Goal: Task Accomplishment & Management: Complete application form

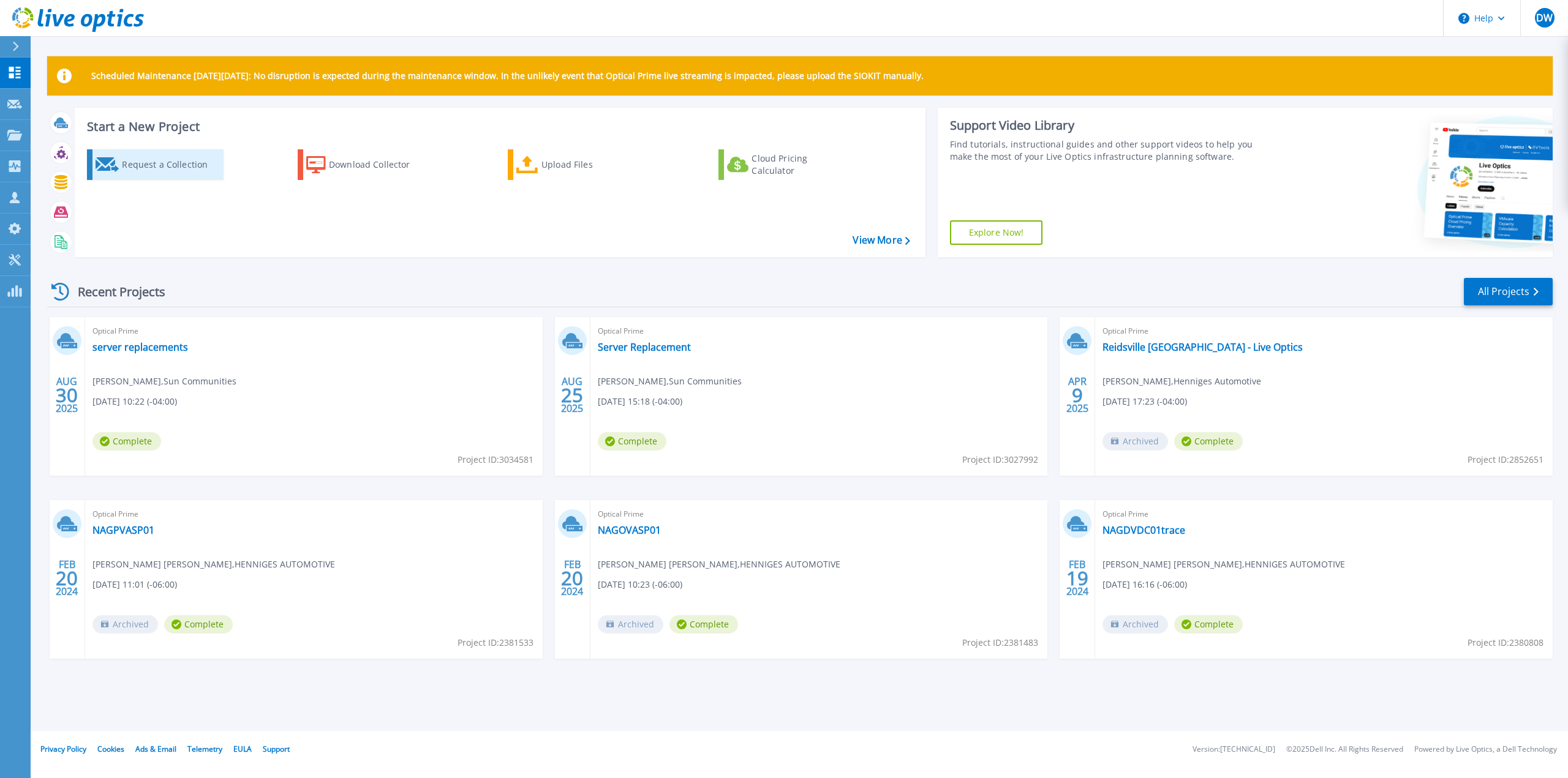
click at [109, 157] on icon at bounding box center [107, 164] width 24 height 15
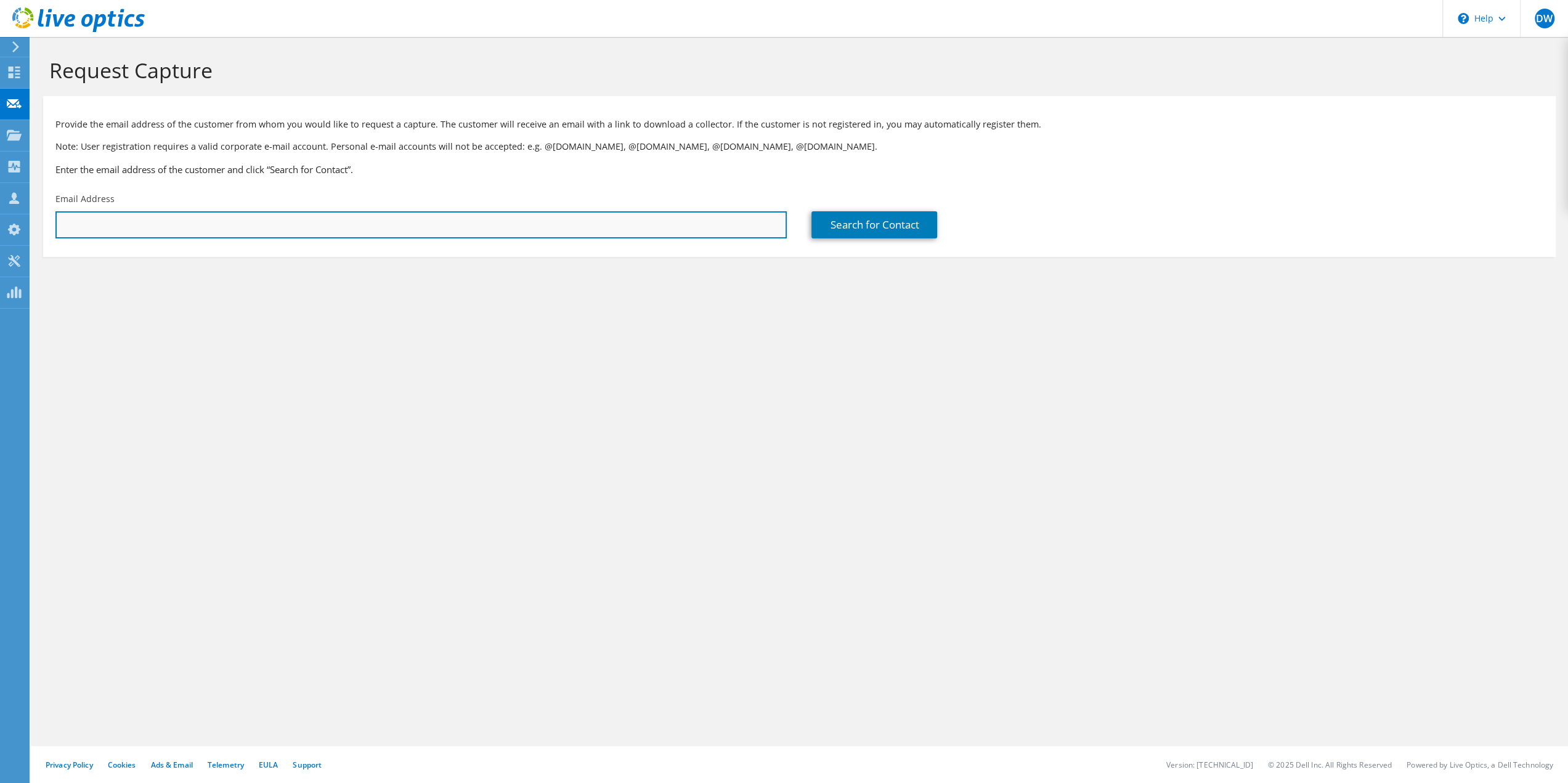
click at [387, 234] on input "text" at bounding box center [421, 225] width 732 height 27
type input "greg.pozzi@na.denso.com"
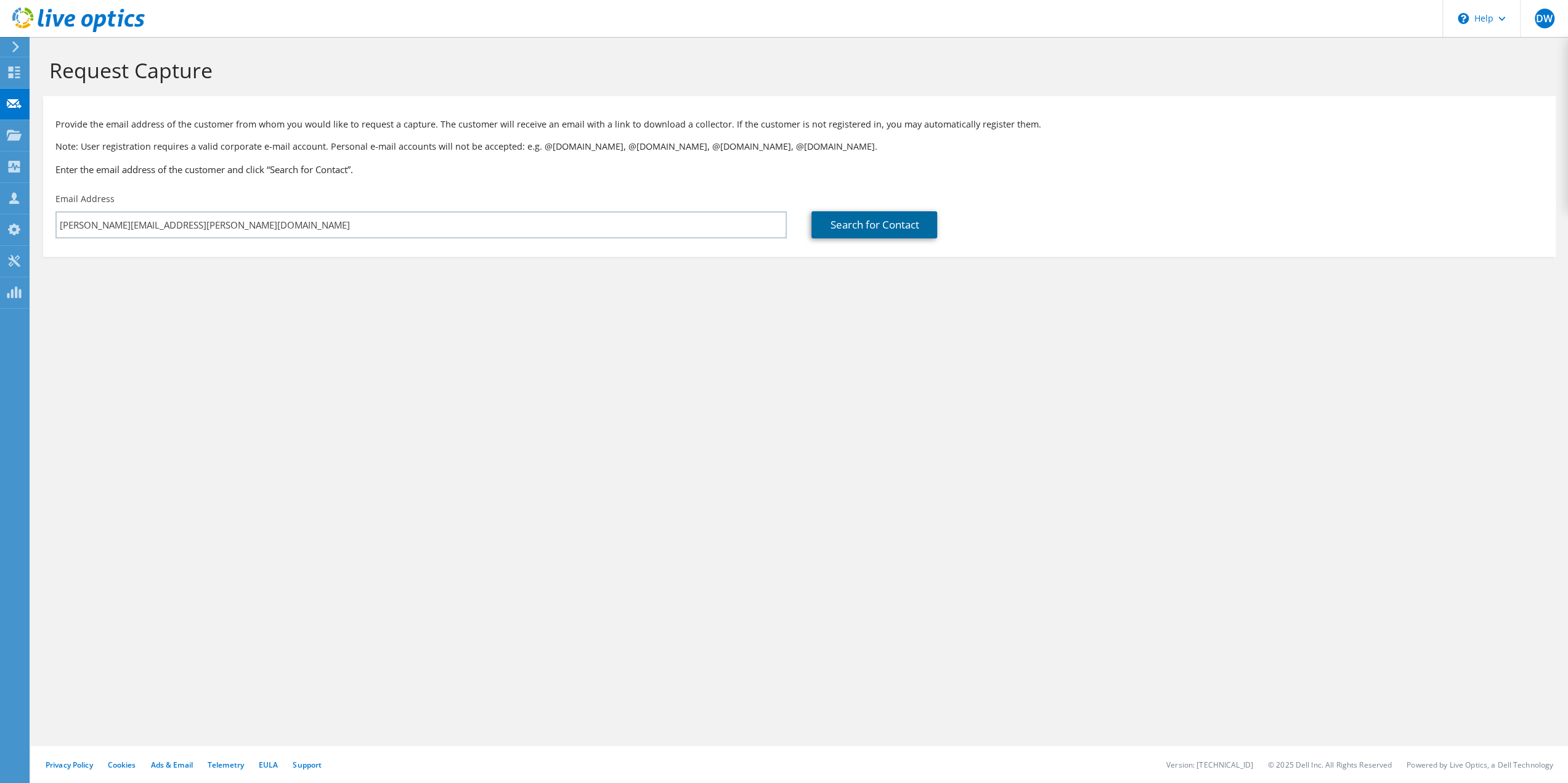
click at [887, 227] on link "Search for Contact" at bounding box center [874, 225] width 126 height 27
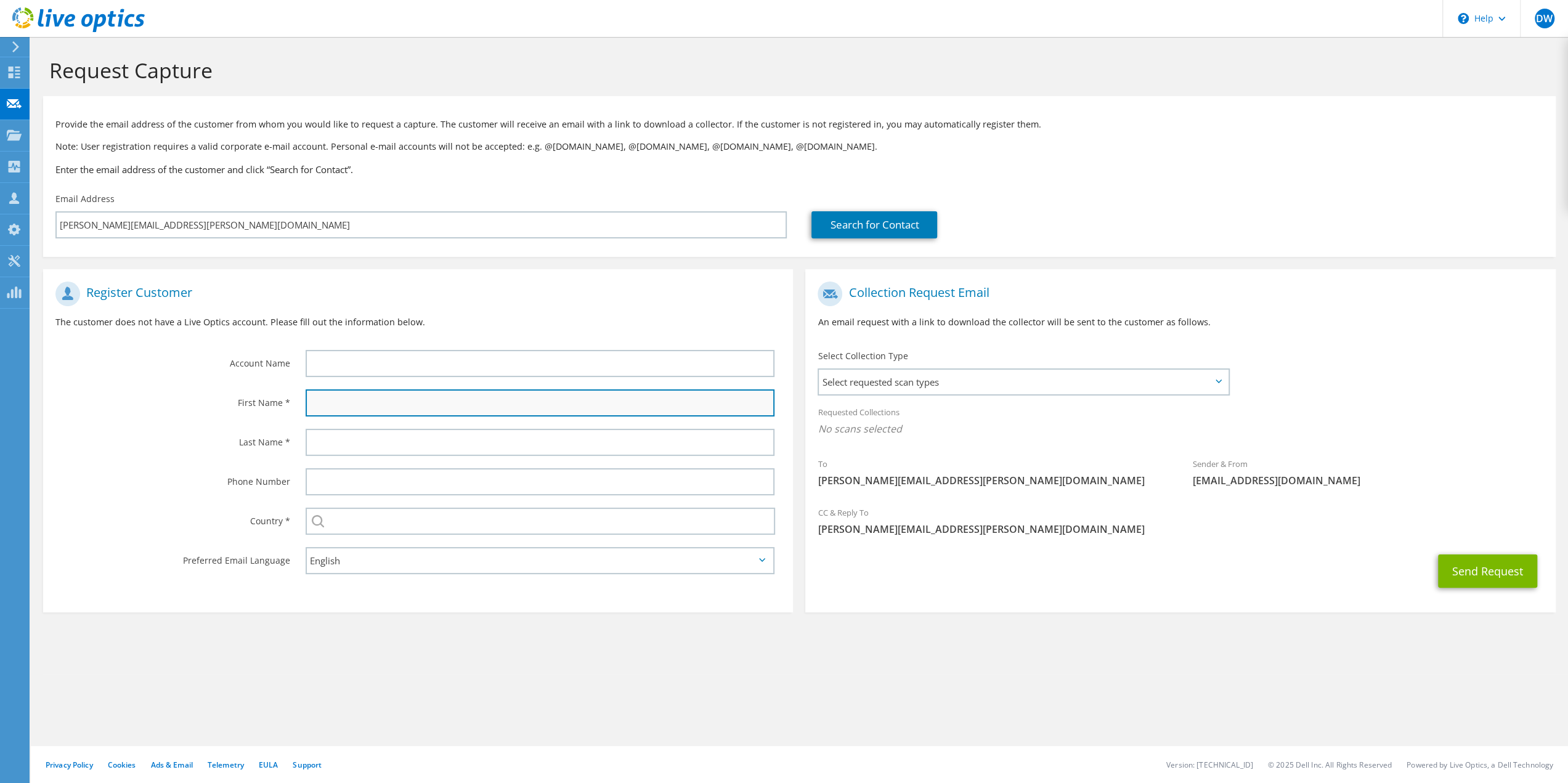
click at [394, 395] on input "text" at bounding box center [540, 403] width 469 height 27
type input "Greg"
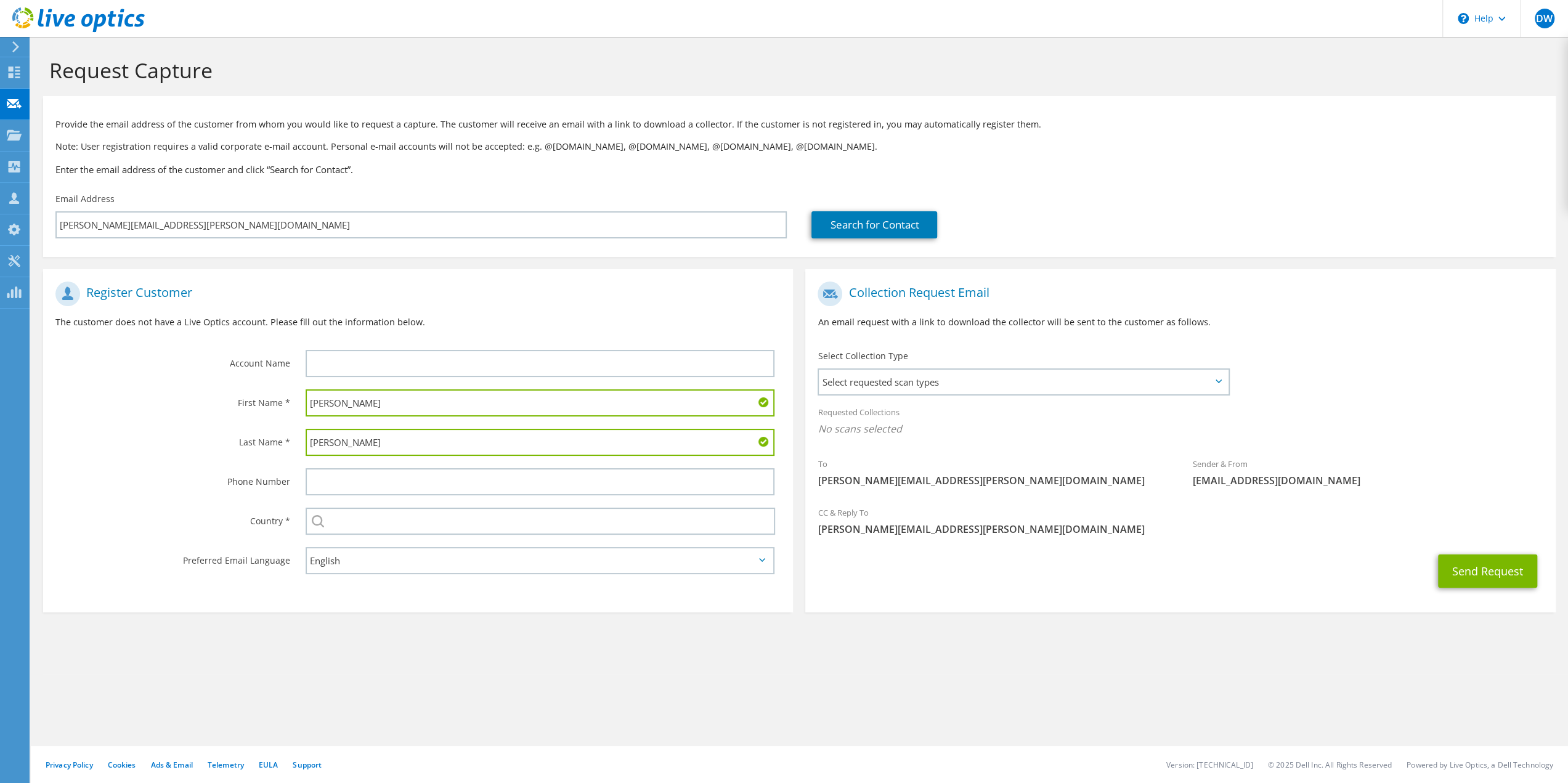
type input "Pozzi"
drag, startPoint x: 834, startPoint y: 395, endPoint x: 838, endPoint y: 404, distance: 9.8
click at [834, 395] on div "Select requested scan types Server Virtualization Optical Prime AWS Nutanix SC" at bounding box center [1023, 382] width 412 height 27
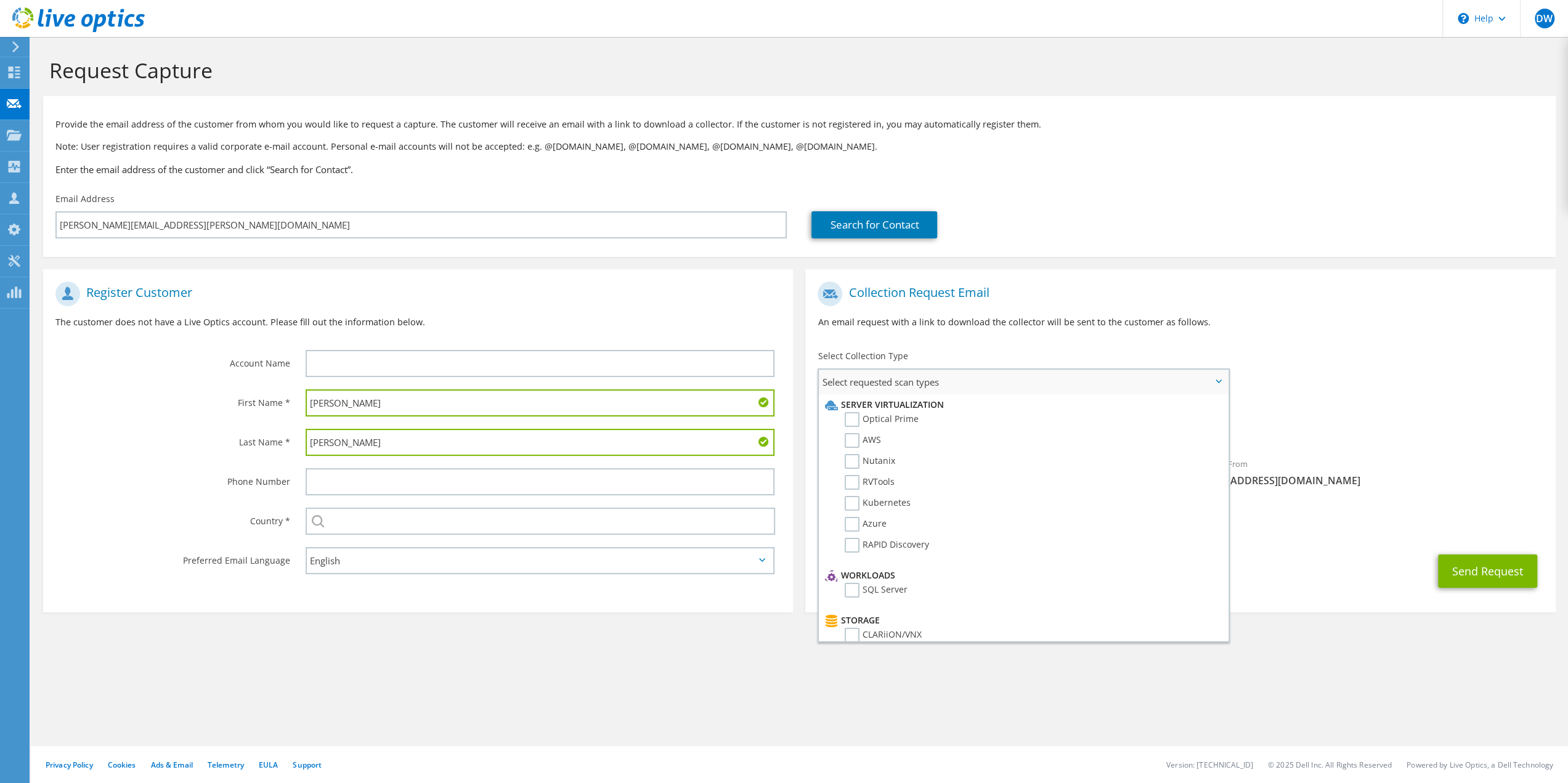
click at [859, 428] on li "Optical Prime" at bounding box center [1021, 423] width 399 height 21
click at [860, 420] on label "Optical Prime" at bounding box center [881, 420] width 74 height 15
click at [0, 0] on input "Optical Prime" at bounding box center [0, 0] width 0 height 0
click at [862, 716] on div "Request Capture Provide the email address of the customer from whom you would l…" at bounding box center [799, 409] width 1537 height 746
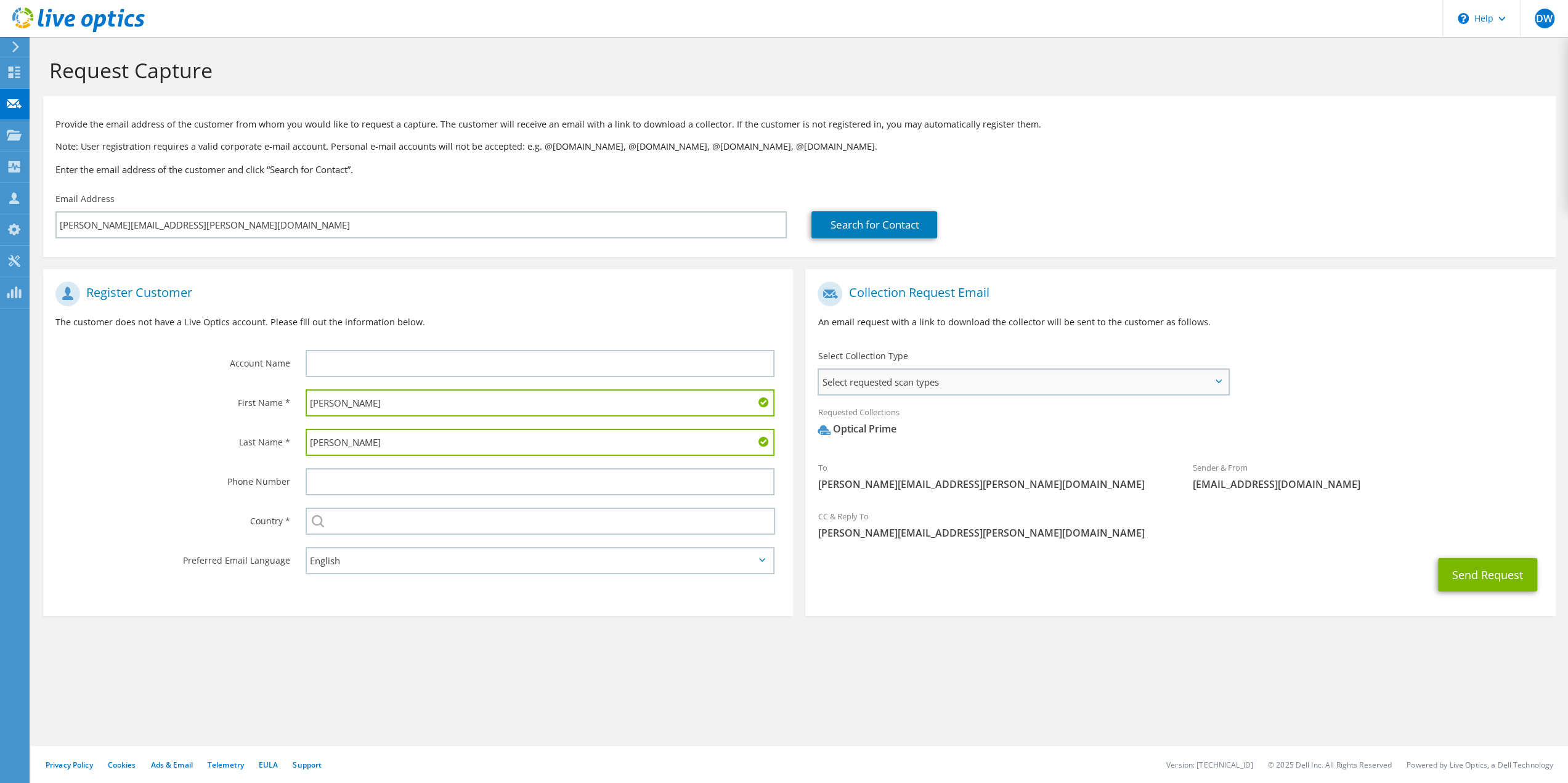
click at [901, 384] on span "Select requested scan types" at bounding box center [1023, 382] width 409 height 25
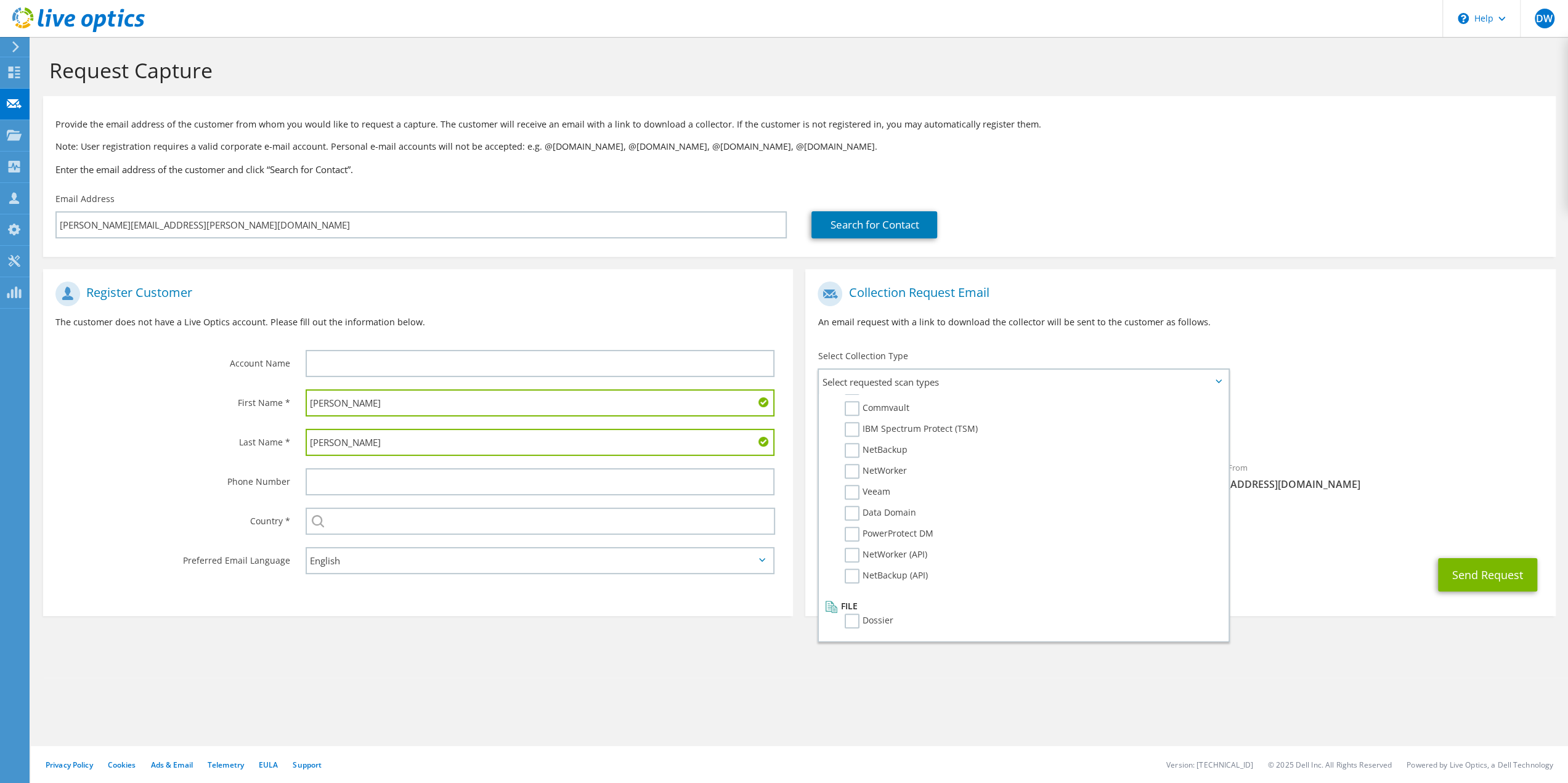
click at [1309, 642] on section "Request Capture Provide the email address of the customer from whom you would l…" at bounding box center [799, 357] width 1537 height 641
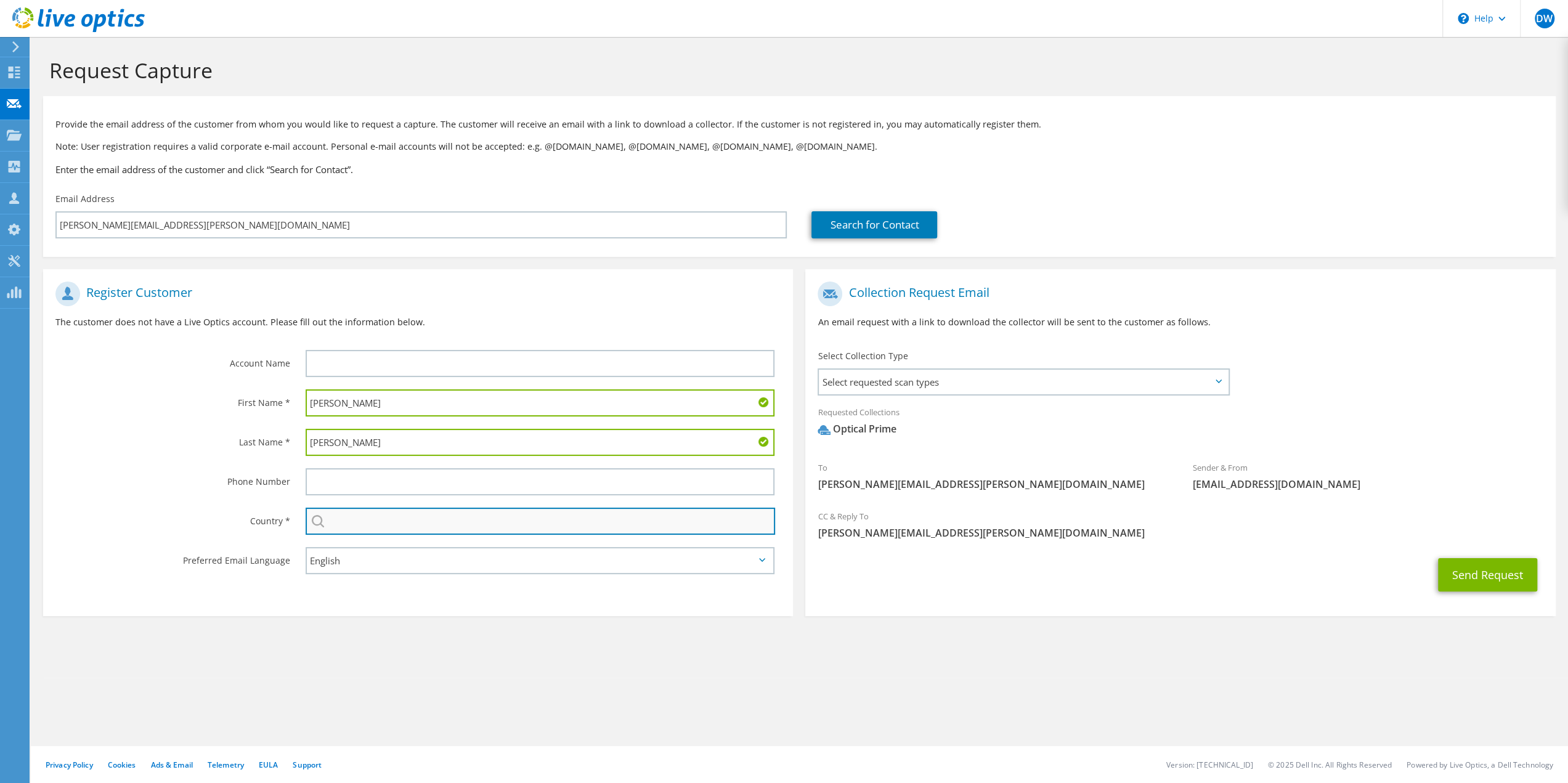
click at [384, 527] on input "text" at bounding box center [540, 521] width 470 height 27
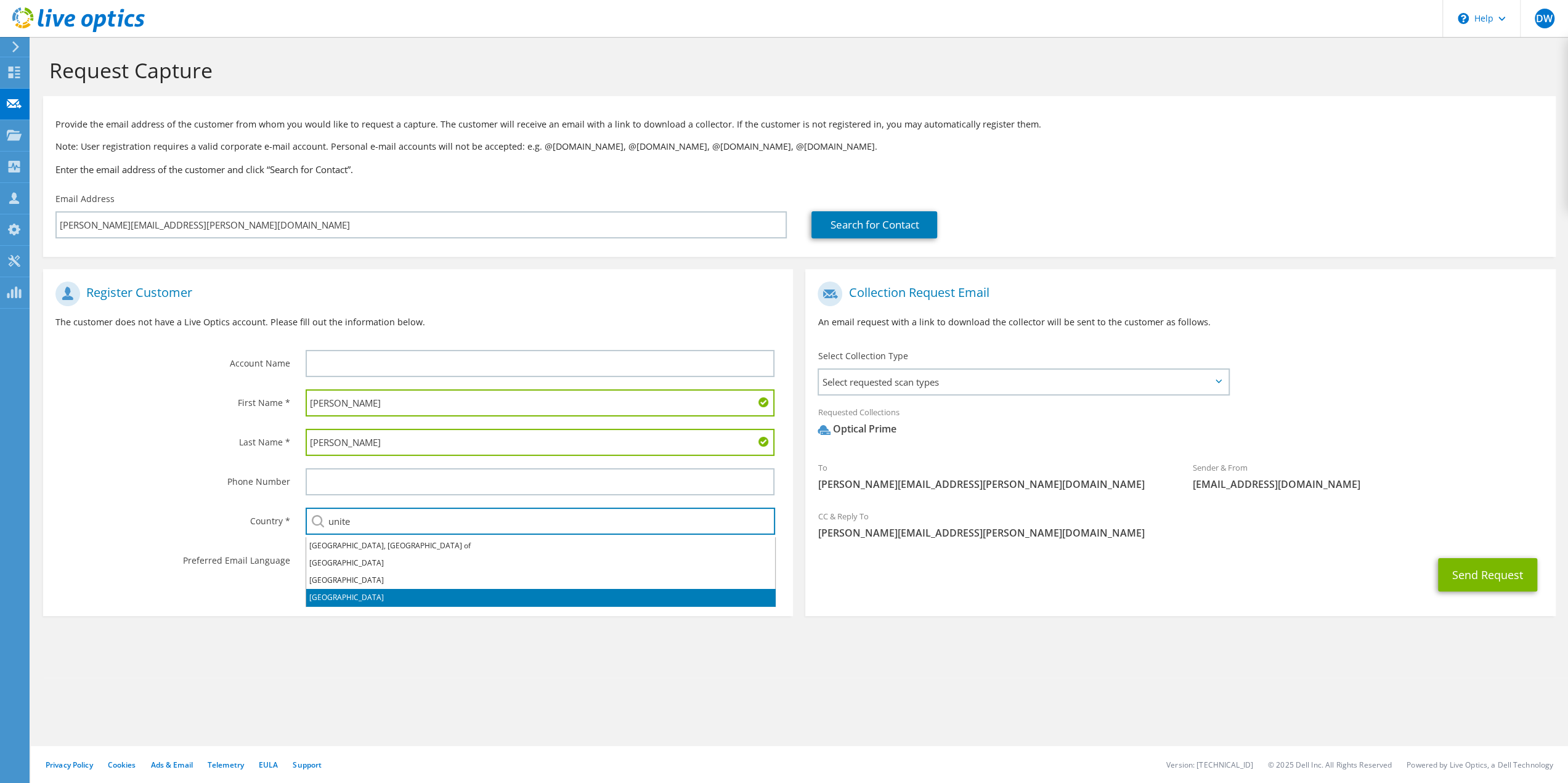
drag, startPoint x: 352, startPoint y: 598, endPoint x: 431, endPoint y: 664, distance: 102.9
click at [352, 598] on li "United States" at bounding box center [540, 598] width 469 height 18
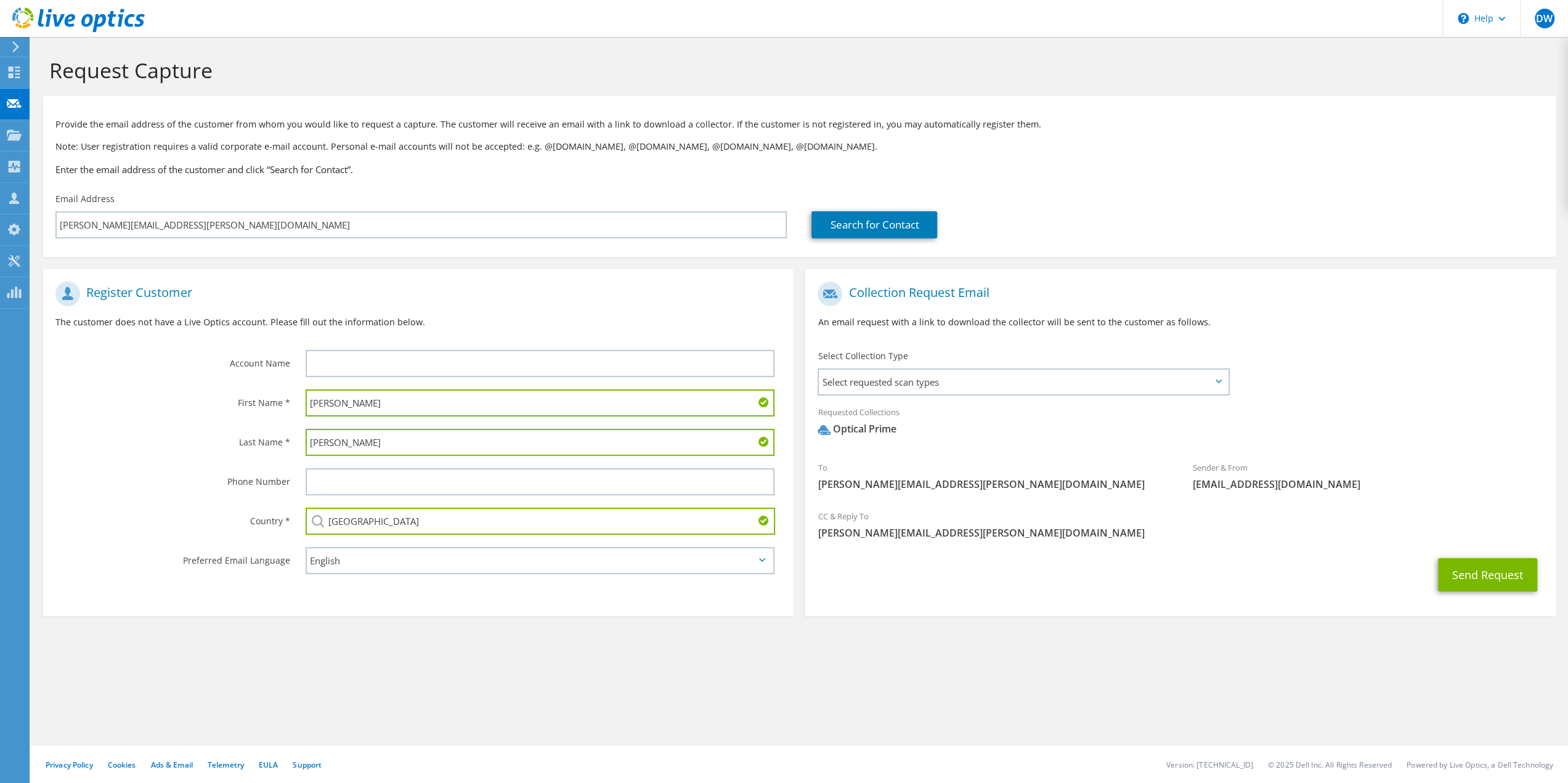
type input "United States"
click at [556, 685] on div "Request Capture Provide the email address of the customer from whom you would l…" at bounding box center [799, 409] width 1537 height 746
click at [1469, 569] on button "Send Request" at bounding box center [1487, 574] width 99 height 33
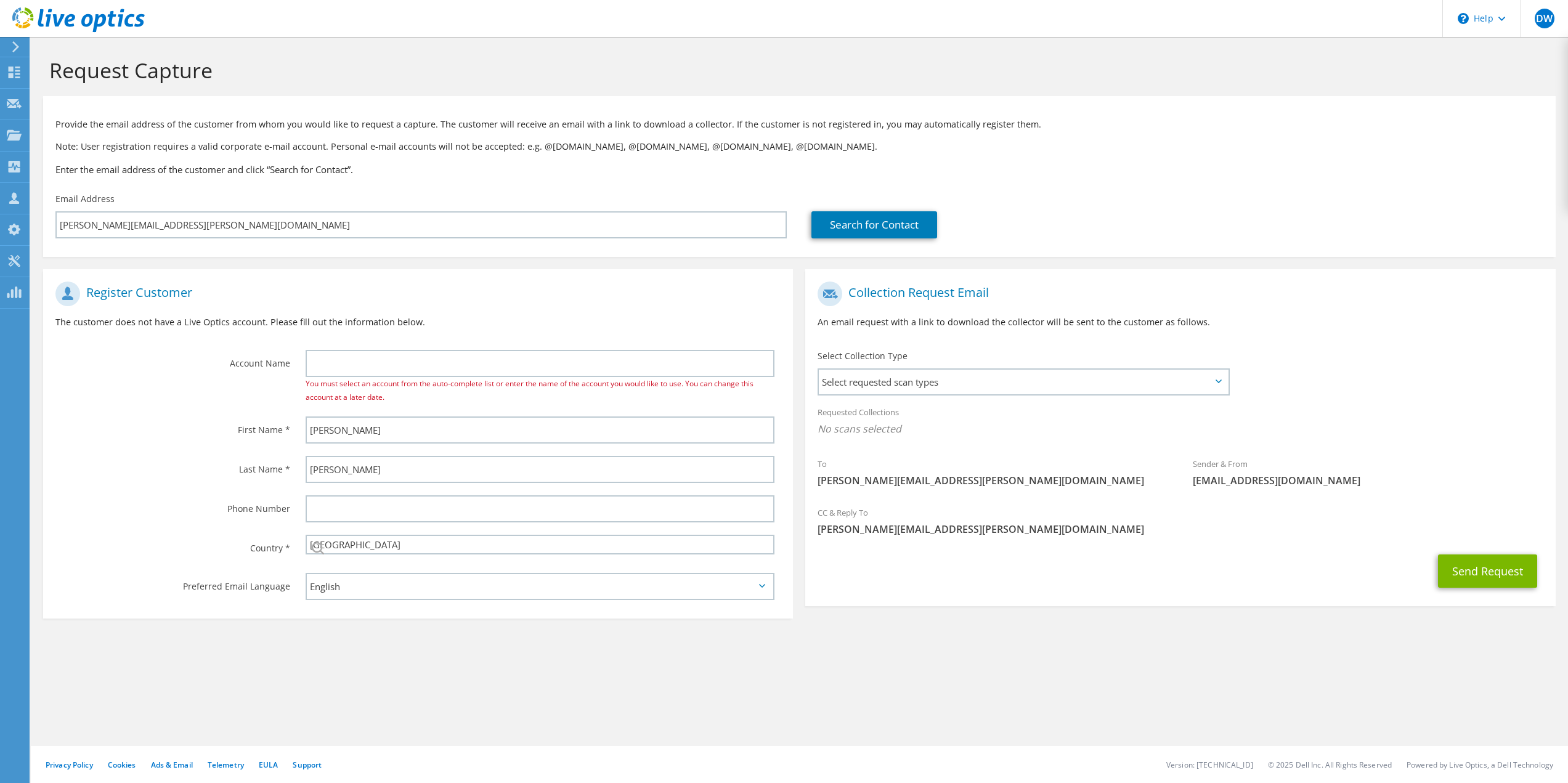
select select "224"
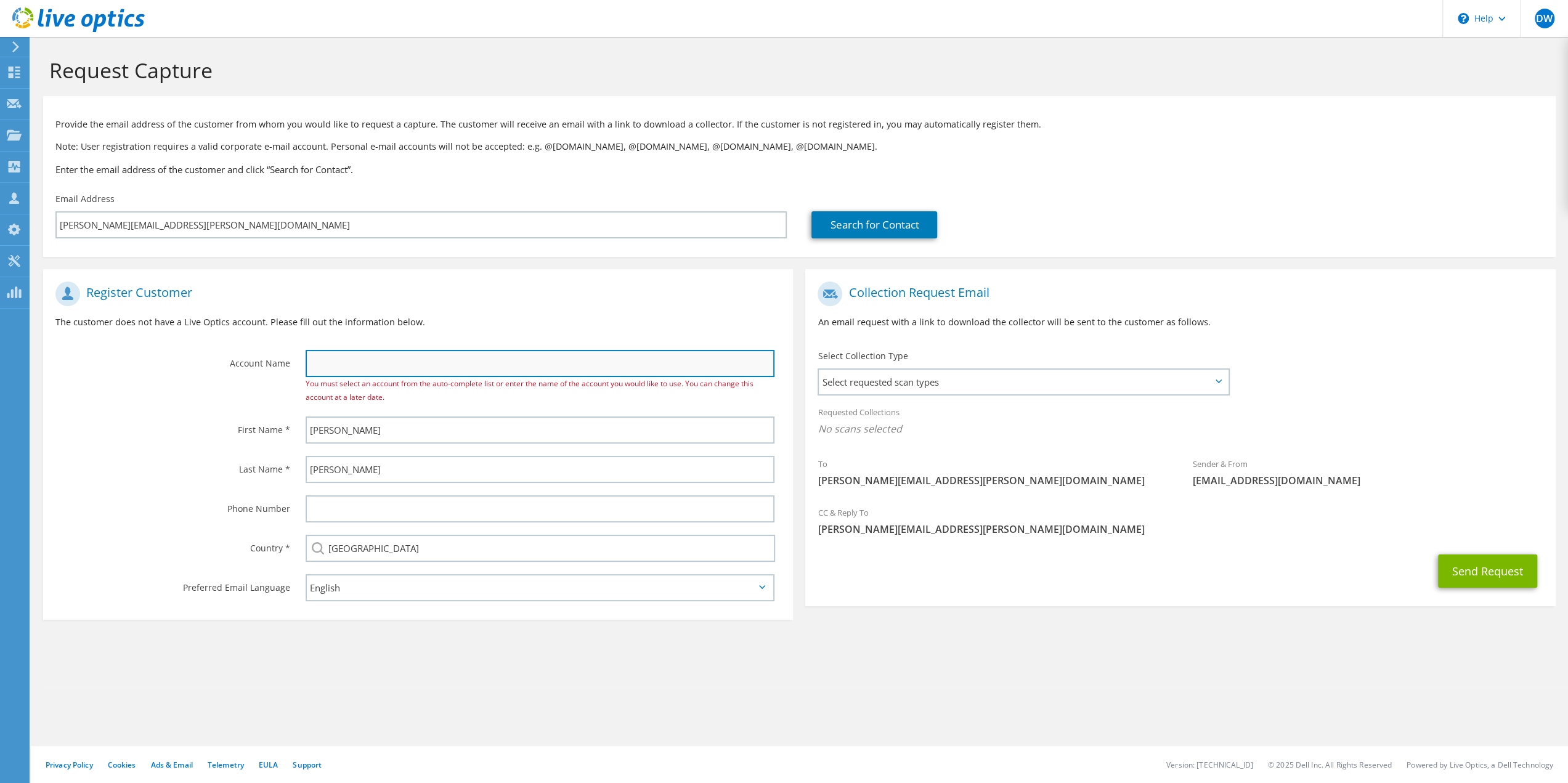
drag, startPoint x: 521, startPoint y: 367, endPoint x: 530, endPoint y: 363, distance: 9.8
click at [521, 367] on input "text" at bounding box center [540, 363] width 469 height 27
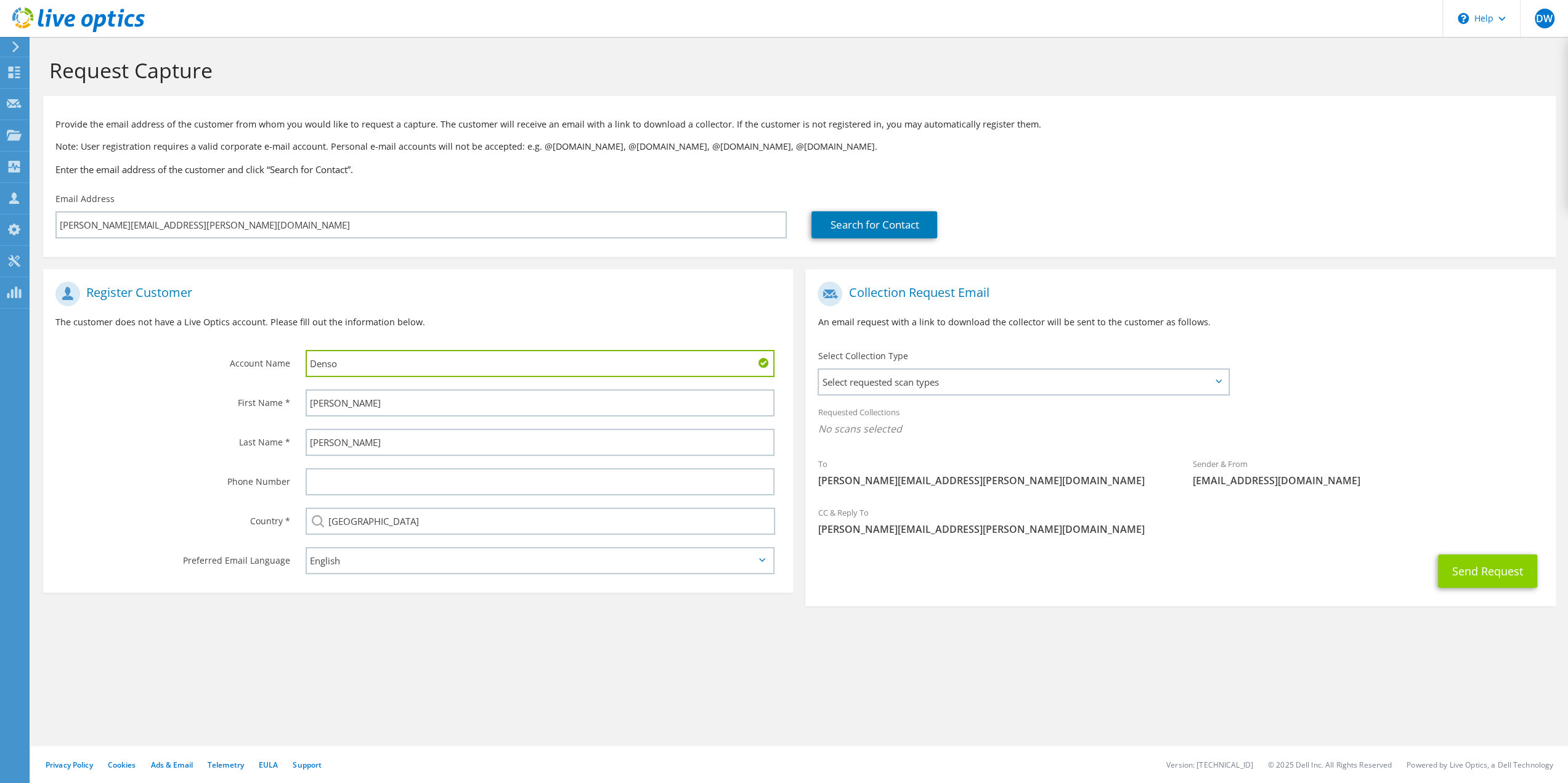
type input "Denso"
click at [1479, 565] on button "Send Request" at bounding box center [1487, 571] width 99 height 33
